Goal: Transaction & Acquisition: Purchase product/service

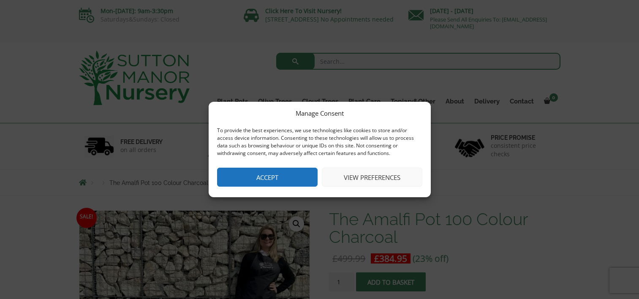
click at [270, 181] on button "Accept" at bounding box center [267, 177] width 100 height 19
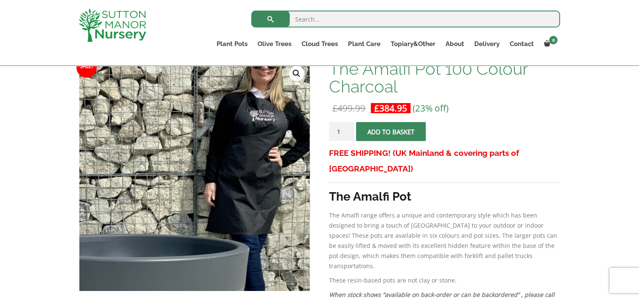
scroll to position [211, 0]
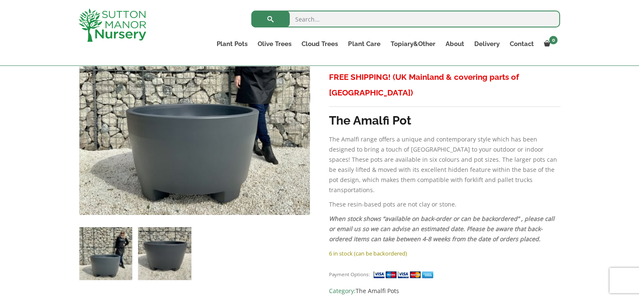
click at [167, 249] on img at bounding box center [164, 253] width 53 height 53
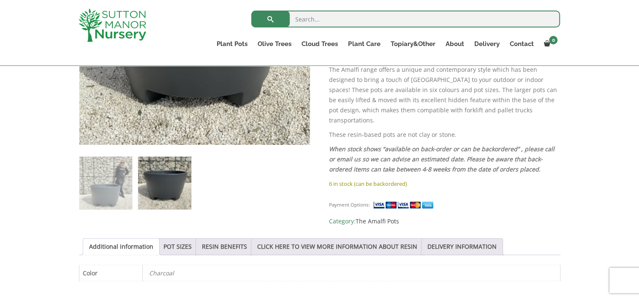
scroll to position [296, 0]
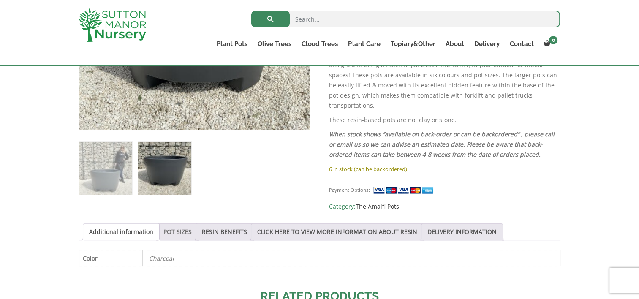
click at [179, 230] on link "POT SIZES" at bounding box center [177, 232] width 28 height 16
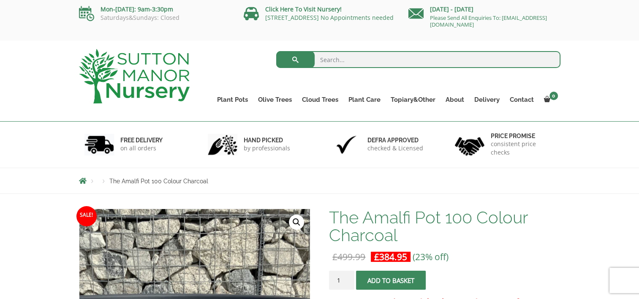
scroll to position [0, 0]
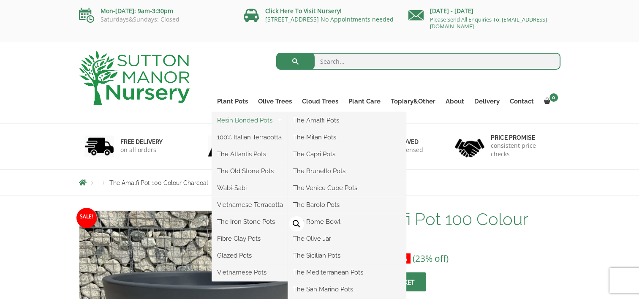
click at [246, 118] on link "Resin Bonded Pots" at bounding box center [250, 120] width 76 height 13
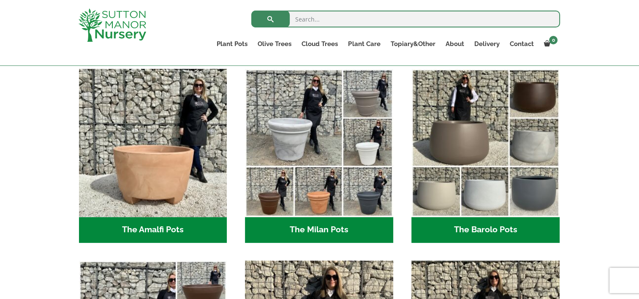
scroll to position [211, 0]
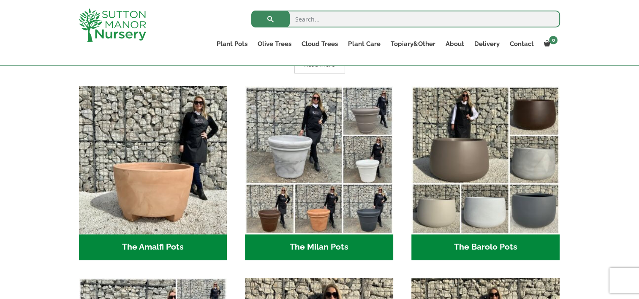
click at [478, 249] on h2 "The Barolo Pots (42)" at bounding box center [485, 247] width 148 height 26
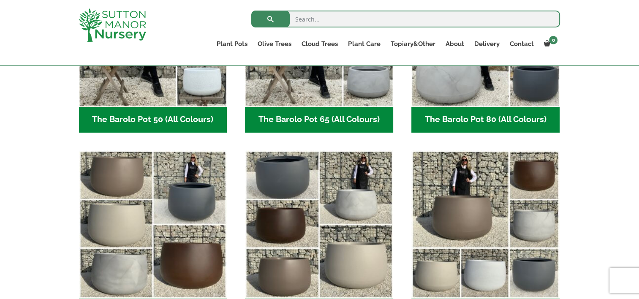
scroll to position [380, 0]
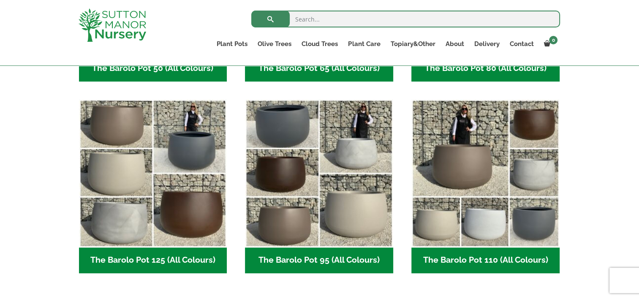
click at [314, 261] on h2 "The Barolo Pot 95 (All Colours) (7)" at bounding box center [319, 260] width 148 height 26
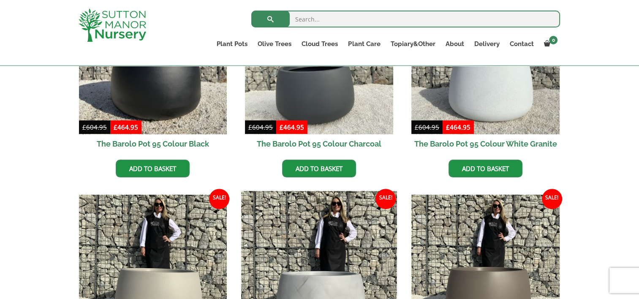
scroll to position [380, 0]
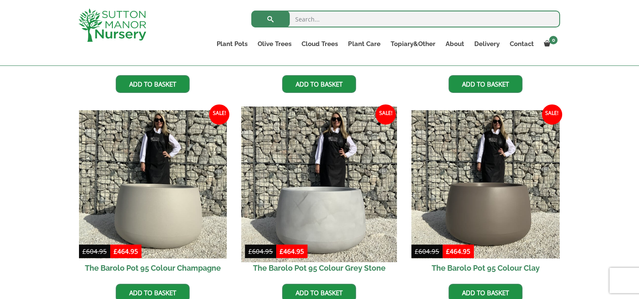
click at [326, 196] on img at bounding box center [318, 184] width 155 height 155
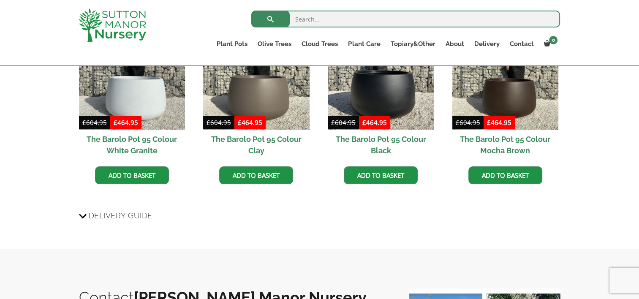
scroll to position [591, 0]
